Goal: Task Accomplishment & Management: Use online tool/utility

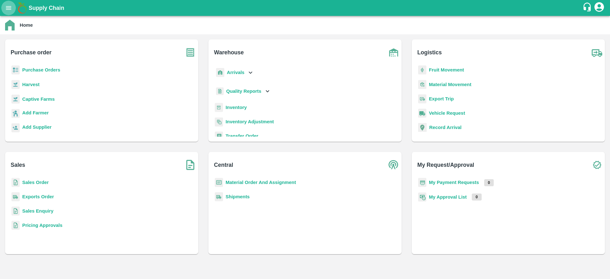
click at [12, 8] on icon "open drawer" at bounding box center [8, 7] width 7 height 7
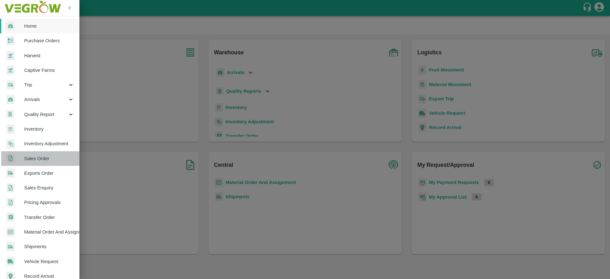
click at [48, 158] on span "Sales Order" at bounding box center [49, 158] width 50 height 7
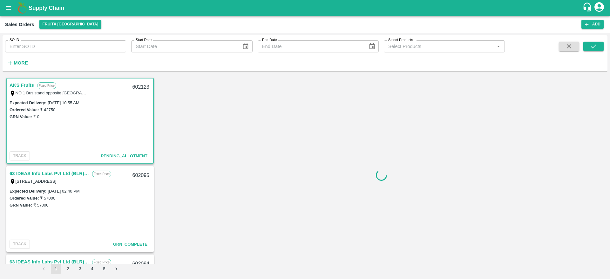
click at [15, 86] on link "AKS Fruits" at bounding box center [22, 85] width 24 height 8
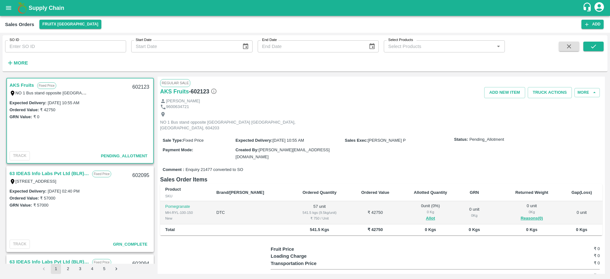
click at [15, 86] on link "AKS Fruits" at bounding box center [22, 85] width 24 height 8
click at [426, 215] on button "Allot" at bounding box center [430, 218] width 9 height 7
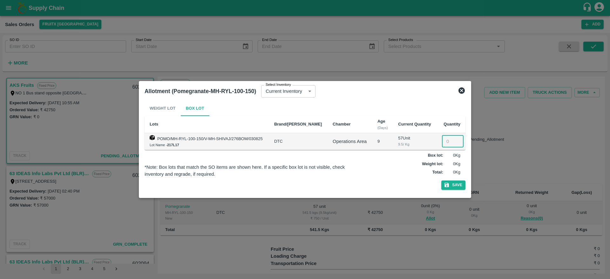
click at [447, 139] on input "number" at bounding box center [453, 141] width 22 height 12
type input "57"
drag, startPoint x: 455, startPoint y: 190, endPoint x: 457, endPoint y: 183, distance: 7.7
click at [457, 183] on div "Weight Lot Box Lot Lots Brand/Marka Chamber Age (Days) Current Quantity Quantit…" at bounding box center [305, 147] width 321 height 92
click at [457, 183] on button "Save" at bounding box center [453, 184] width 24 height 9
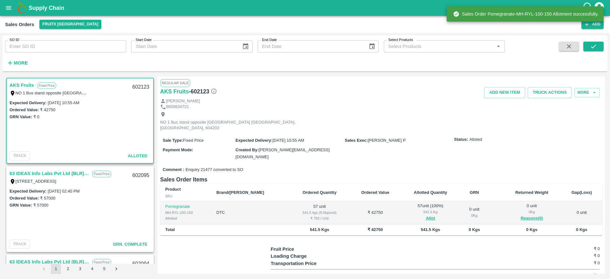
click at [139, 87] on div "602123" at bounding box center [141, 87] width 24 height 15
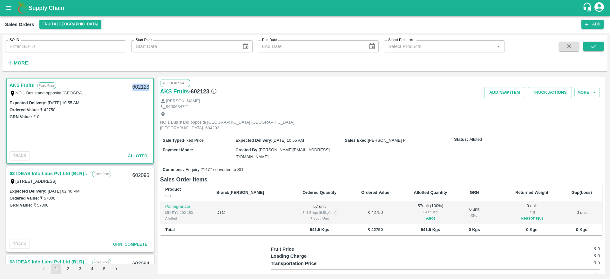
copy div "602123"
click at [384, 122] on div "NO 1 Bus stand opposite [GEOGRAPHIC_DATA] [GEOGRAPHIC_DATA], [GEOGRAPHIC_DATA],…" at bounding box center [381, 121] width 442 height 23
click at [538, 96] on button "Truck Actions" at bounding box center [550, 92] width 44 height 11
drag, startPoint x: 538, startPoint y: 113, endPoint x: 541, endPoint y: 105, distance: 8.1
click at [541, 105] on ul "Add Trip Truck Arrival Initiate Loading Complete Loading Generate STN Truck Dis…" at bounding box center [559, 138] width 67 height 81
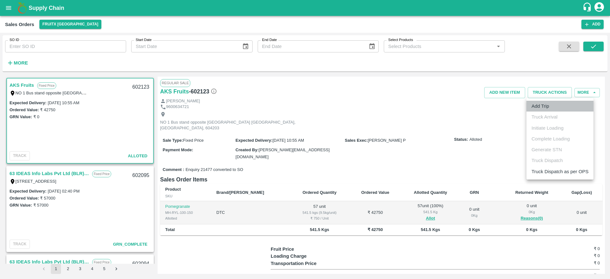
click at [541, 105] on li "Add Trip" at bounding box center [559, 106] width 67 height 11
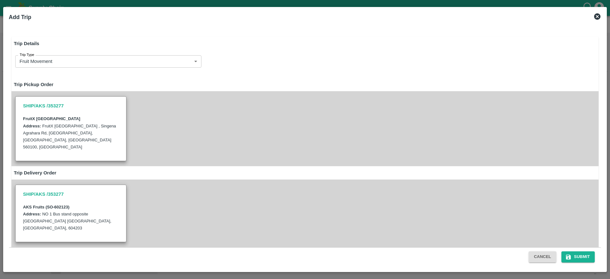
radio input "true"
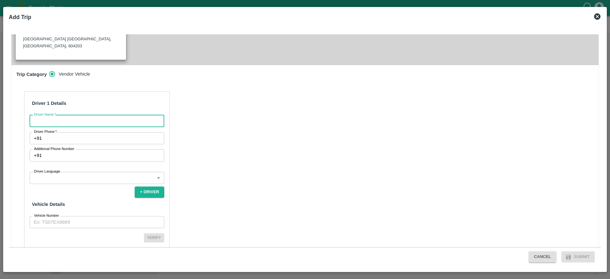
click at [93, 115] on input "Driver Name   *" at bounding box center [97, 121] width 135 height 12
type input "[PERSON_NAME]"
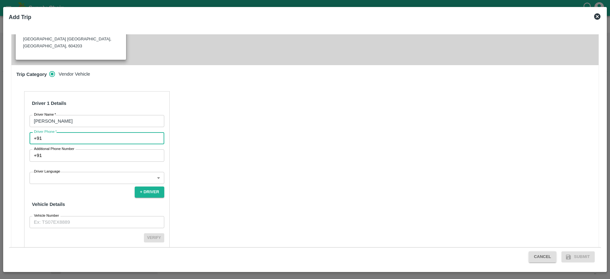
click at [99, 132] on input "Driver Phone   *" at bounding box center [104, 138] width 120 height 12
type input "9899887899"
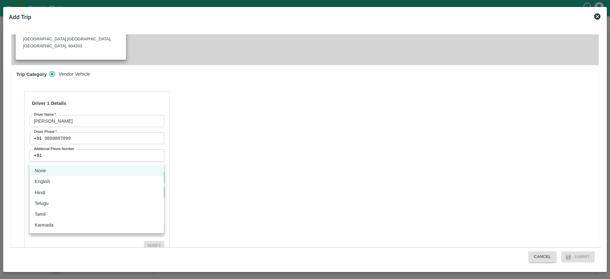
drag, startPoint x: 88, startPoint y: 156, endPoint x: 69, endPoint y: 235, distance: 81.6
click at [69, 235] on body "Supply Chain Sales Orders FruitX [GEOGRAPHIC_DATA] Add SO ID SO ID Start Date S…" at bounding box center [305, 139] width 610 height 279
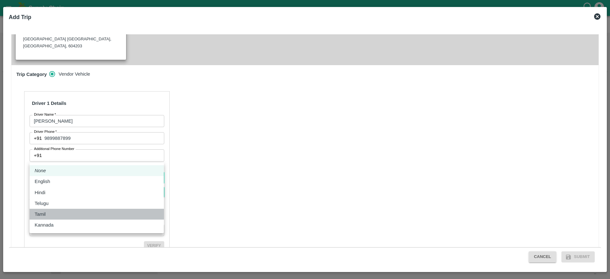
click at [65, 215] on div "Tamil" at bounding box center [97, 214] width 124 height 7
type input "ta"
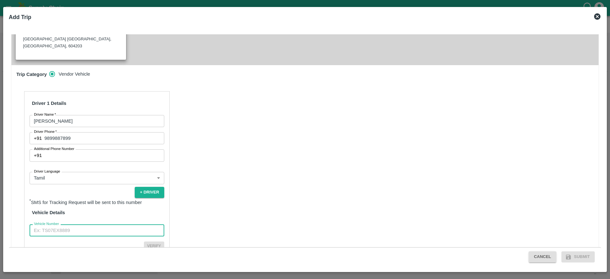
click at [87, 224] on input "Vehicle Number" at bounding box center [97, 230] width 135 height 12
type input "KA708794"
click at [149, 241] on button "Verify" at bounding box center [154, 245] width 20 height 9
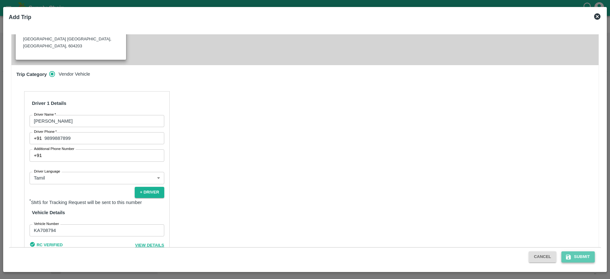
click at [579, 259] on button "Submit" at bounding box center [578, 256] width 34 height 11
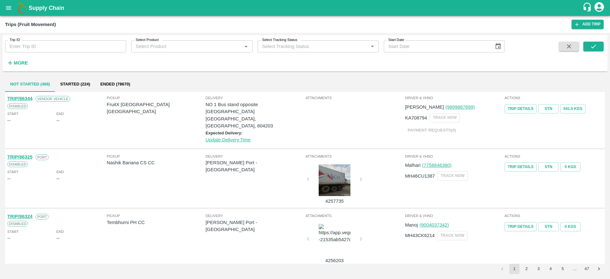
click at [43, 2] on div "Supply Chain" at bounding box center [305, 8] width 610 height 16
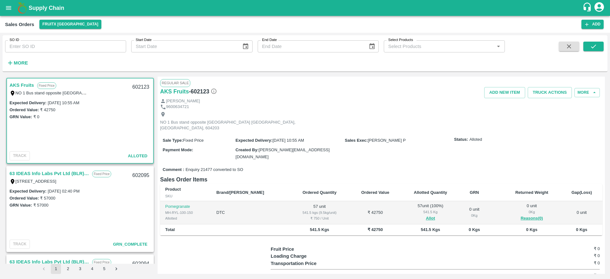
click at [28, 84] on link "AKS Fruits" at bounding box center [22, 85] width 24 height 8
click at [547, 93] on button "Truck Actions" at bounding box center [550, 92] width 44 height 11
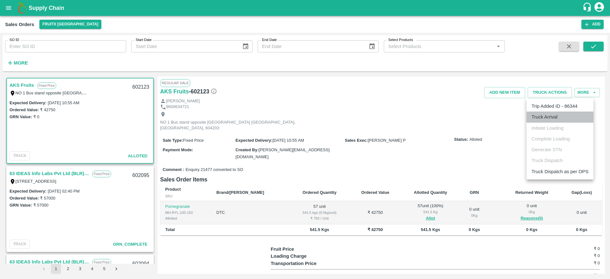
click at [540, 117] on li "Truck Arrival" at bounding box center [559, 117] width 67 height 11
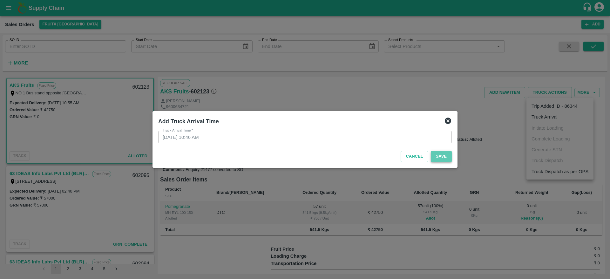
click at [440, 158] on button "Save" at bounding box center [441, 156] width 21 height 11
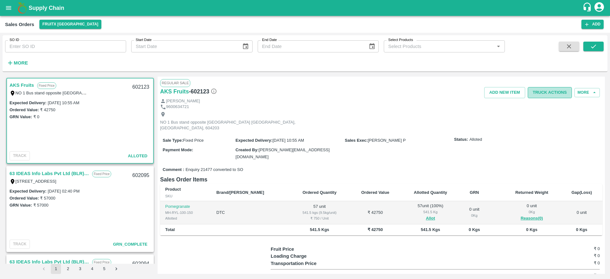
click at [539, 94] on button "Truck Actions" at bounding box center [550, 92] width 44 height 11
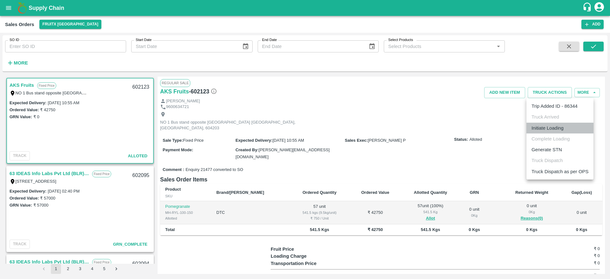
click at [548, 130] on li "Initiate Loading" at bounding box center [559, 128] width 67 height 11
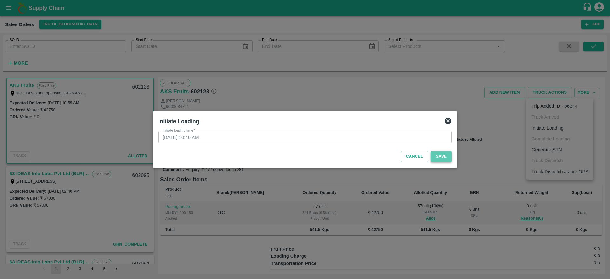
click at [439, 157] on button "Save" at bounding box center [441, 156] width 21 height 11
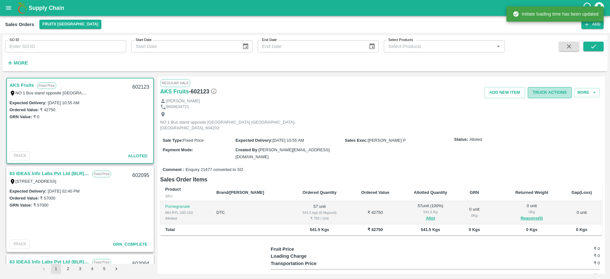
click at [548, 95] on button "Truck Actions" at bounding box center [550, 92] width 44 height 11
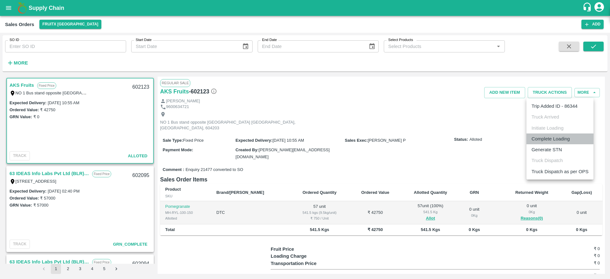
click at [540, 138] on li "Complete Loading" at bounding box center [559, 138] width 67 height 11
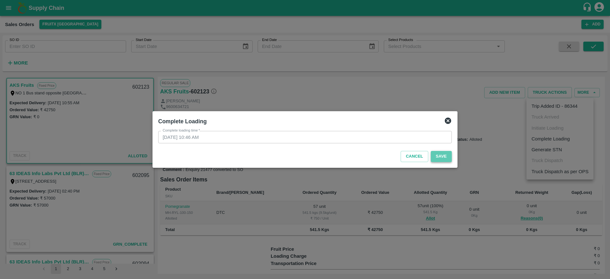
click at [446, 158] on button "Save" at bounding box center [441, 156] width 21 height 11
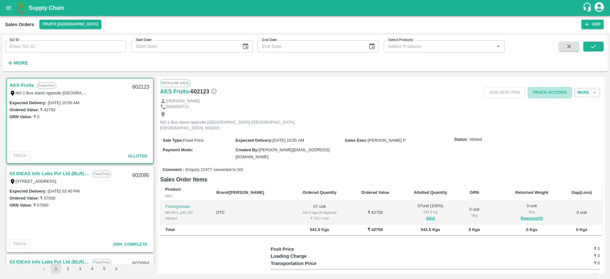
click at [548, 94] on button "Truck Actions" at bounding box center [550, 92] width 44 height 11
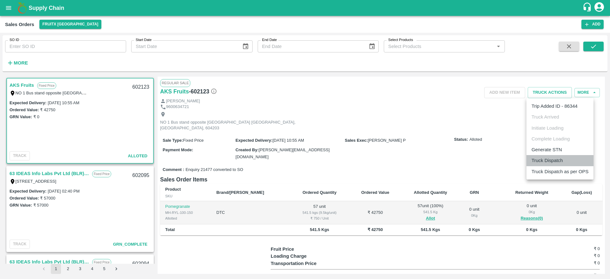
click at [540, 160] on li "Truck Dispatch" at bounding box center [559, 160] width 67 height 11
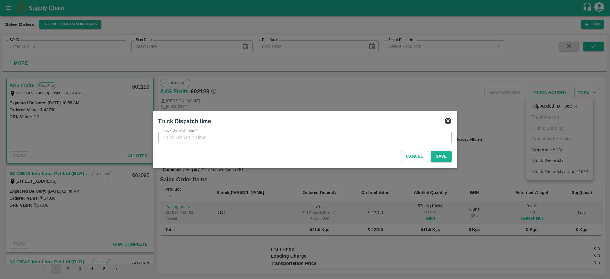
type input "[DATE] 10:46 AM"
click at [442, 156] on button "Save" at bounding box center [441, 156] width 21 height 11
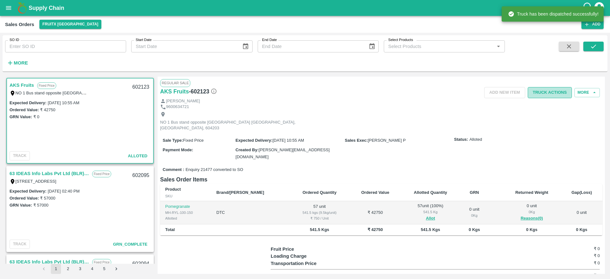
click at [553, 94] on button "Truck Actions" at bounding box center [550, 92] width 44 height 11
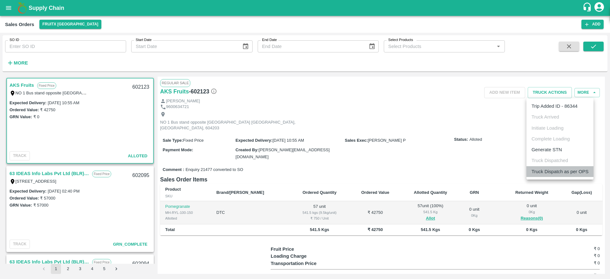
click at [544, 168] on li "Truck Dispatch as per OPS" at bounding box center [559, 171] width 67 height 11
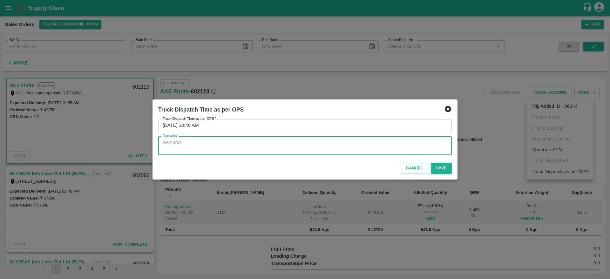
click at [410, 148] on textarea "Remarks   *" at bounding box center [305, 145] width 285 height 13
type textarea "OTD"
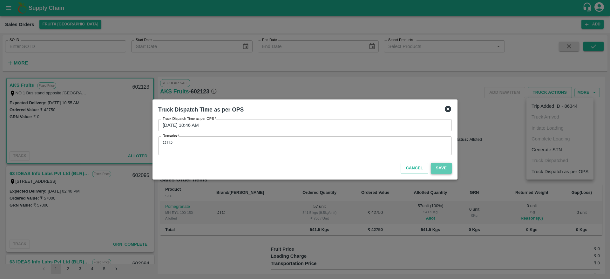
click at [442, 171] on button "Save" at bounding box center [441, 168] width 21 height 11
